Goal: Information Seeking & Learning: Learn about a topic

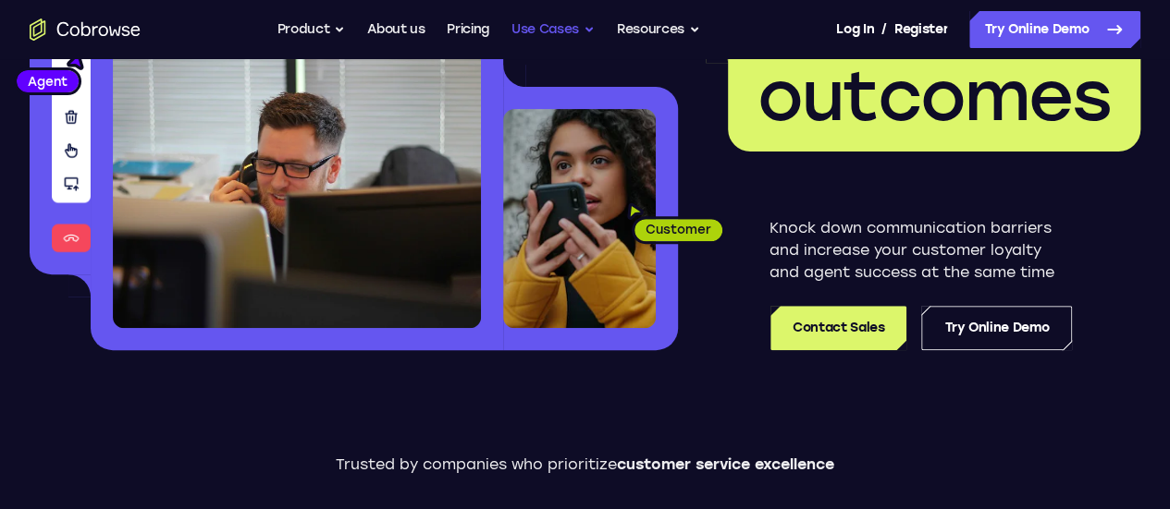
click at [567, 32] on button "Use Cases" at bounding box center [552, 29] width 83 height 37
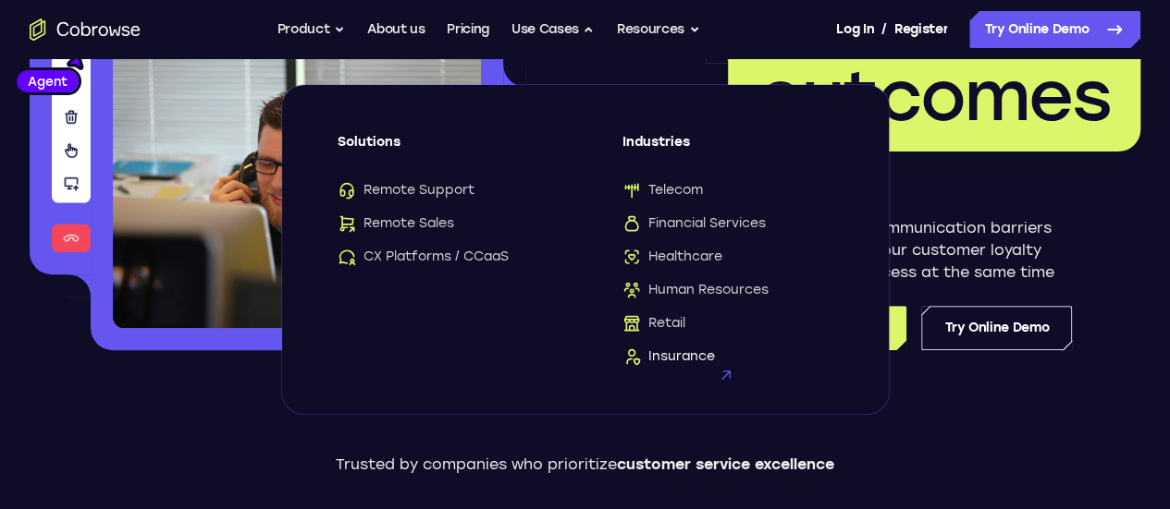
click at [674, 350] on span "Insurance" at bounding box center [668, 357] width 92 height 18
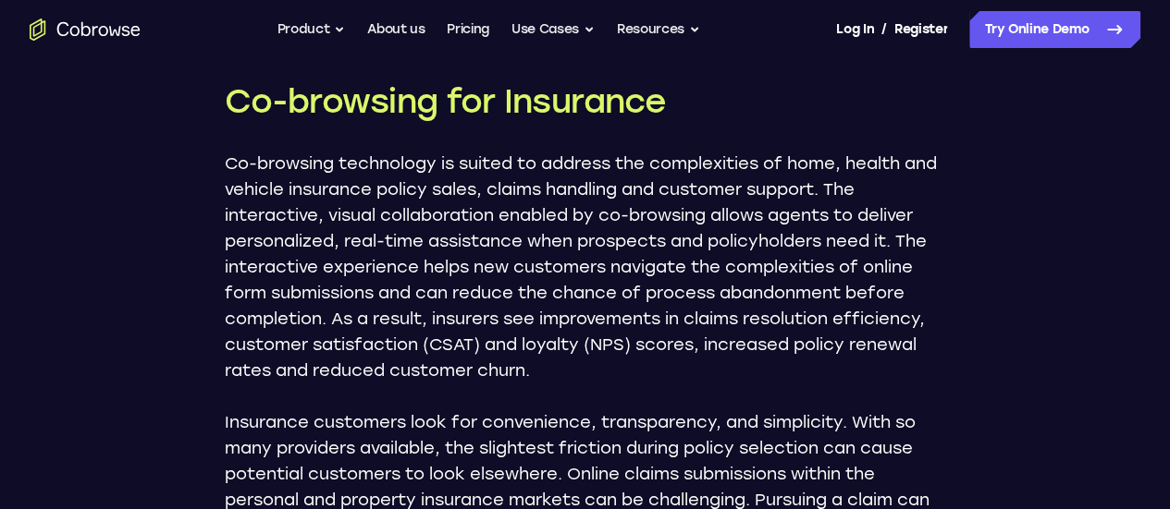
scroll to position [1633, 0]
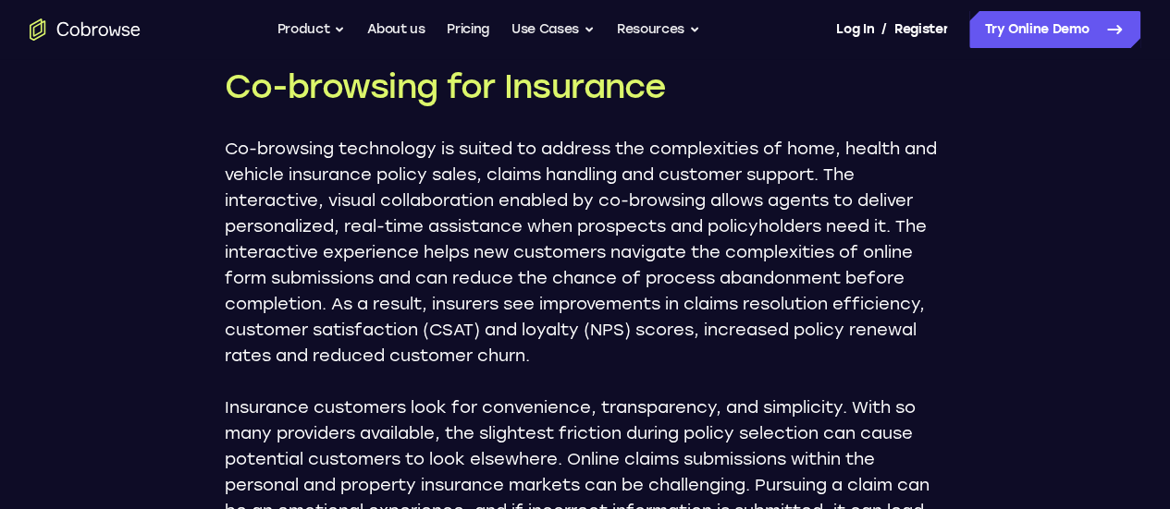
drag, startPoint x: 1176, startPoint y: 29, endPoint x: 1079, endPoint y: 171, distance: 172.4
click at [929, 296] on p "Co-browsing technology is suited to address the complexities of home, health an…" at bounding box center [585, 251] width 721 height 233
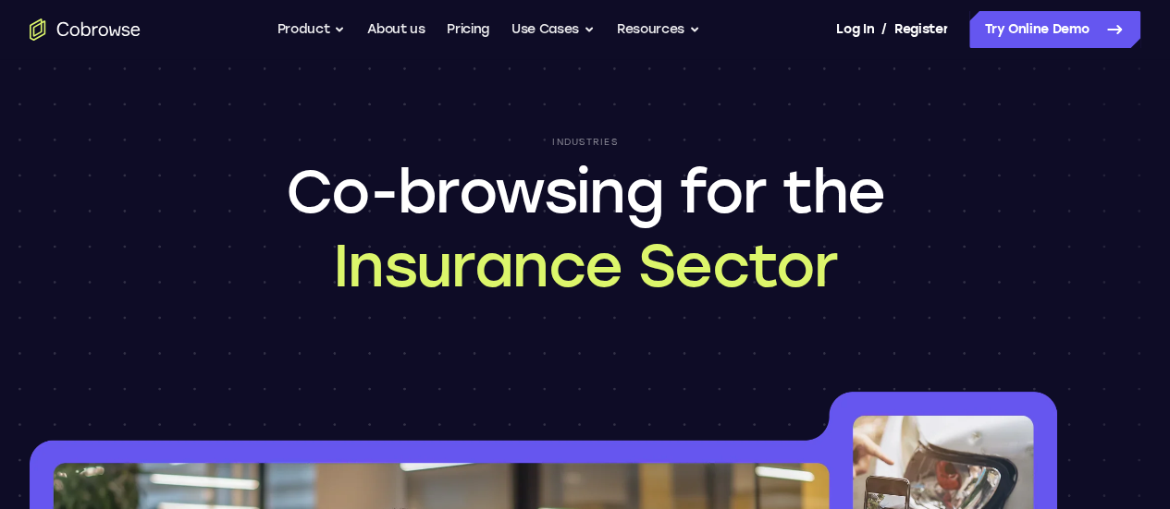
scroll to position [0, 0]
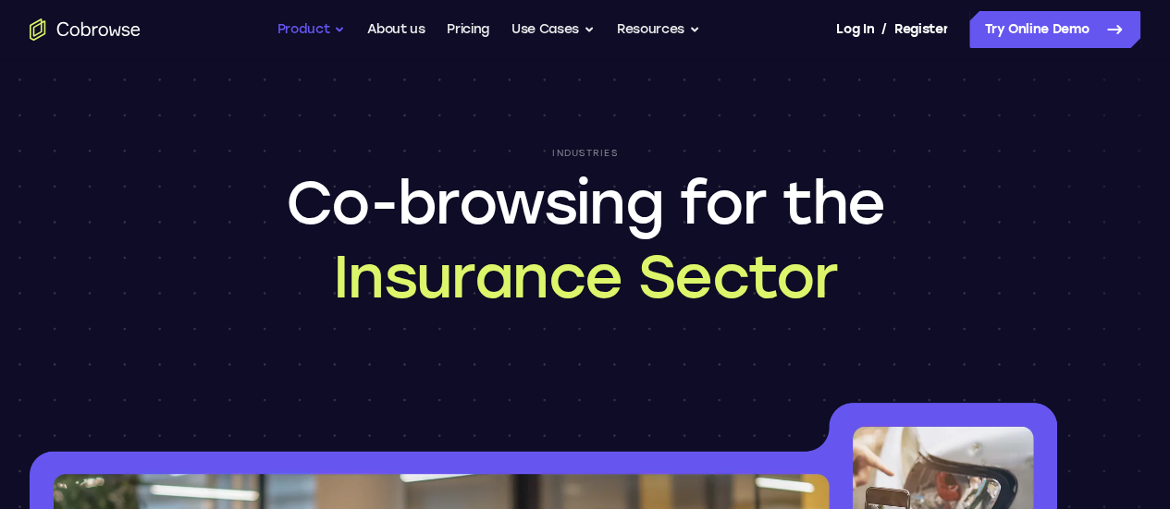
click at [294, 25] on button "Product" at bounding box center [311, 29] width 68 height 37
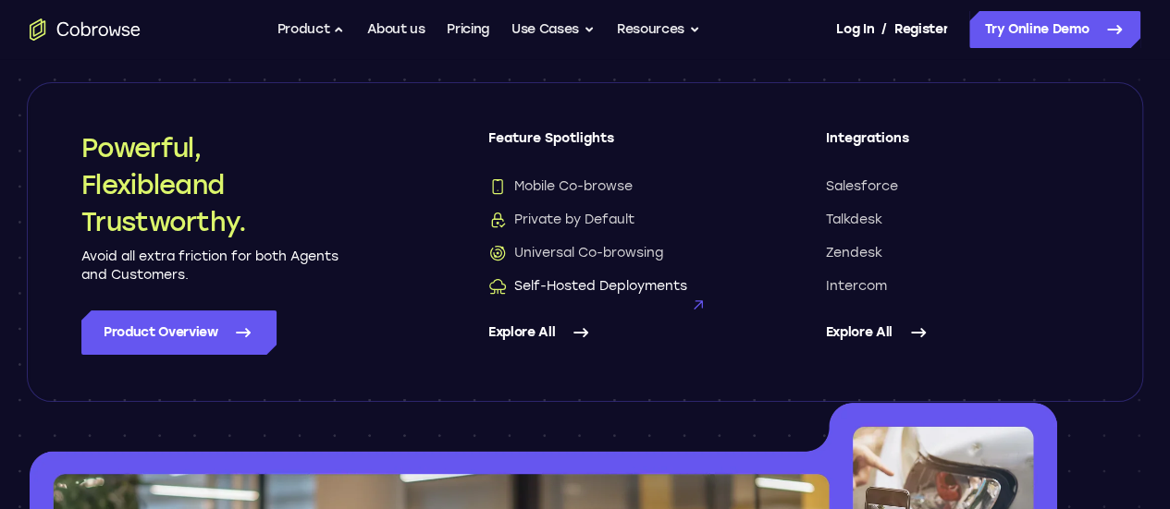
click at [643, 284] on span "Self-Hosted Deployments" at bounding box center [587, 286] width 199 height 18
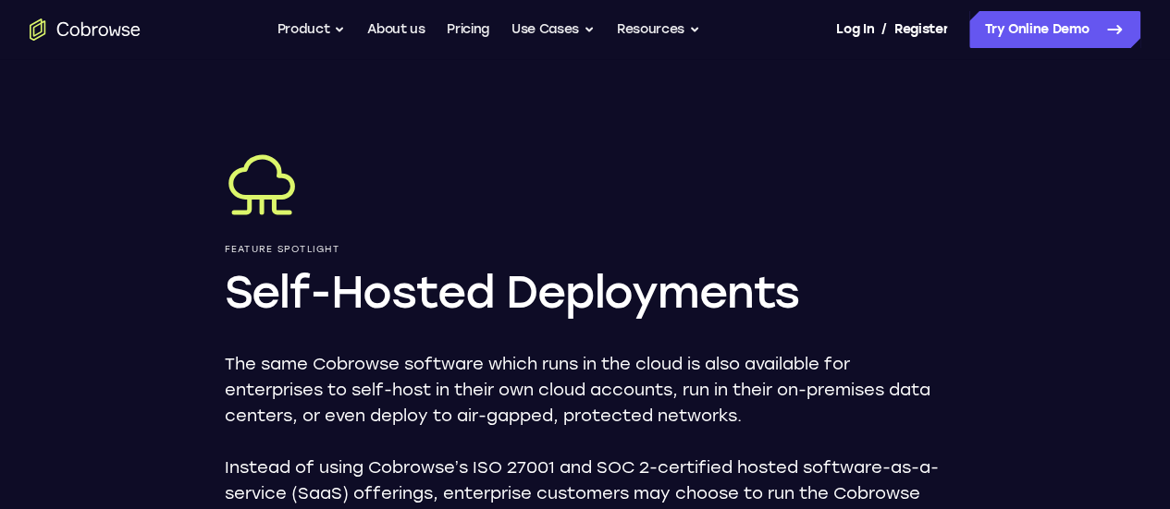
click at [629, 161] on div at bounding box center [585, 185] width 721 height 74
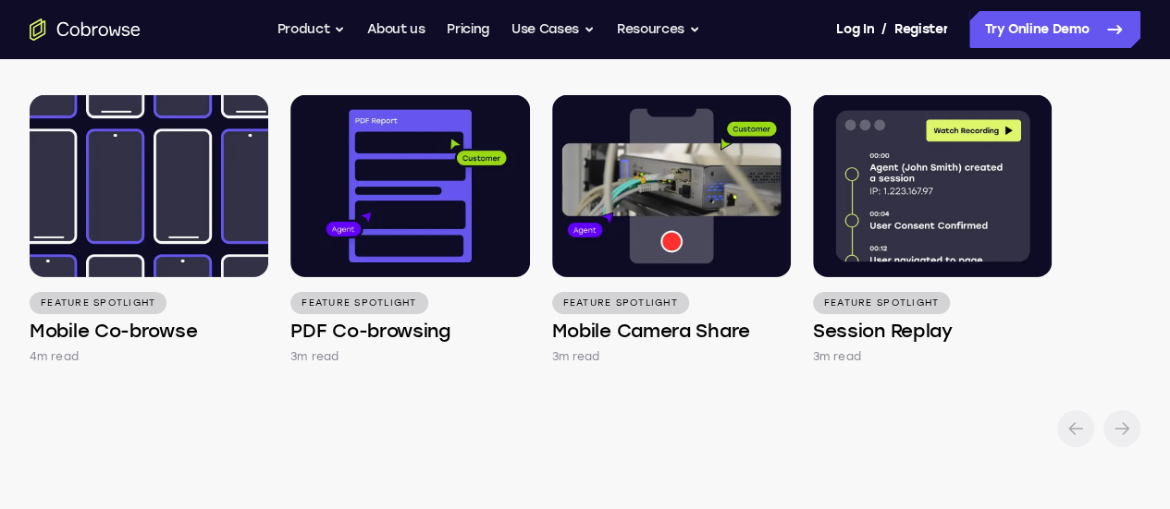
scroll to position [2848, 0]
